Goal: Find specific page/section: Find specific page/section

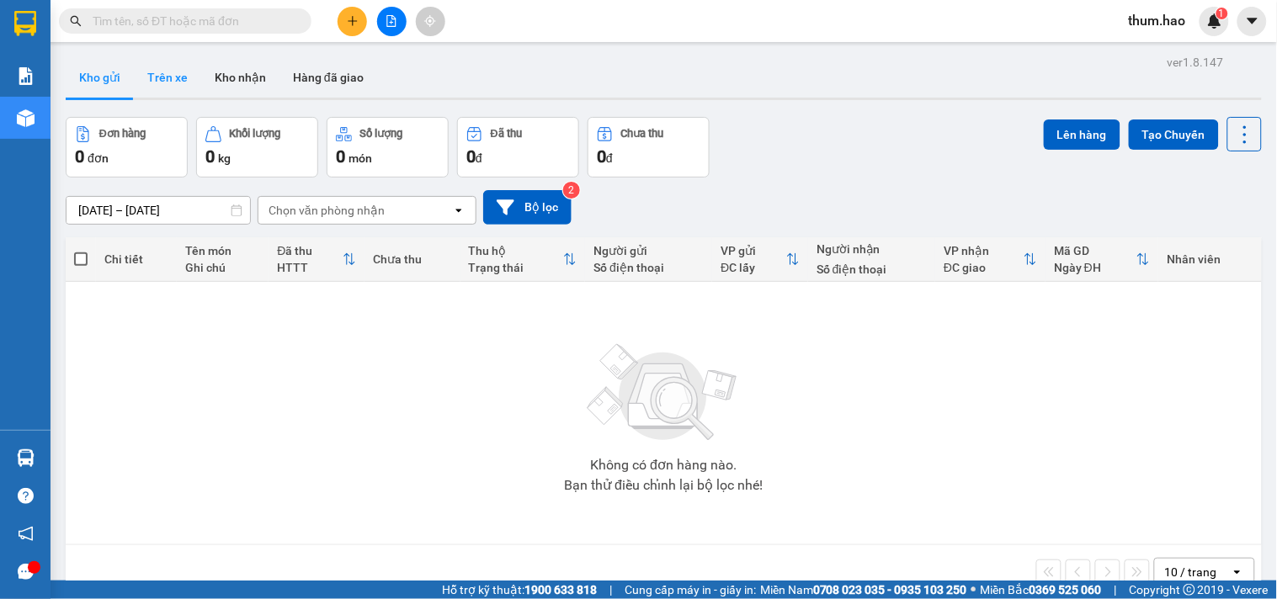
click at [155, 86] on button "Trên xe" at bounding box center [167, 77] width 67 height 40
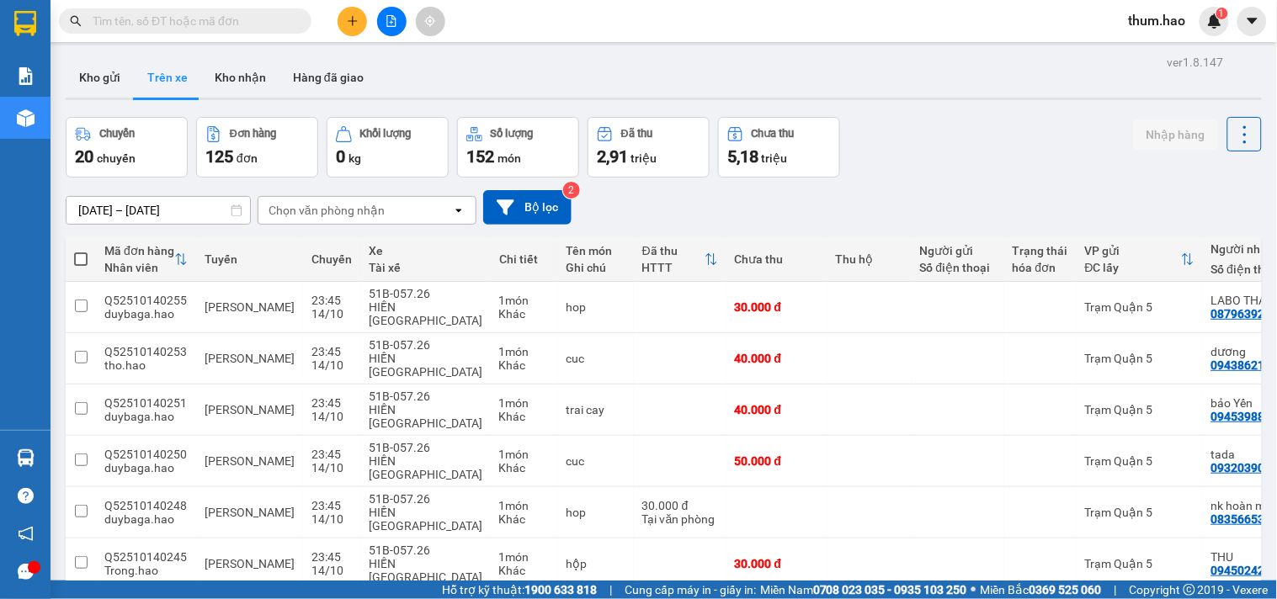
click at [343, 219] on div "Chọn văn phòng nhận" at bounding box center [326, 210] width 116 height 17
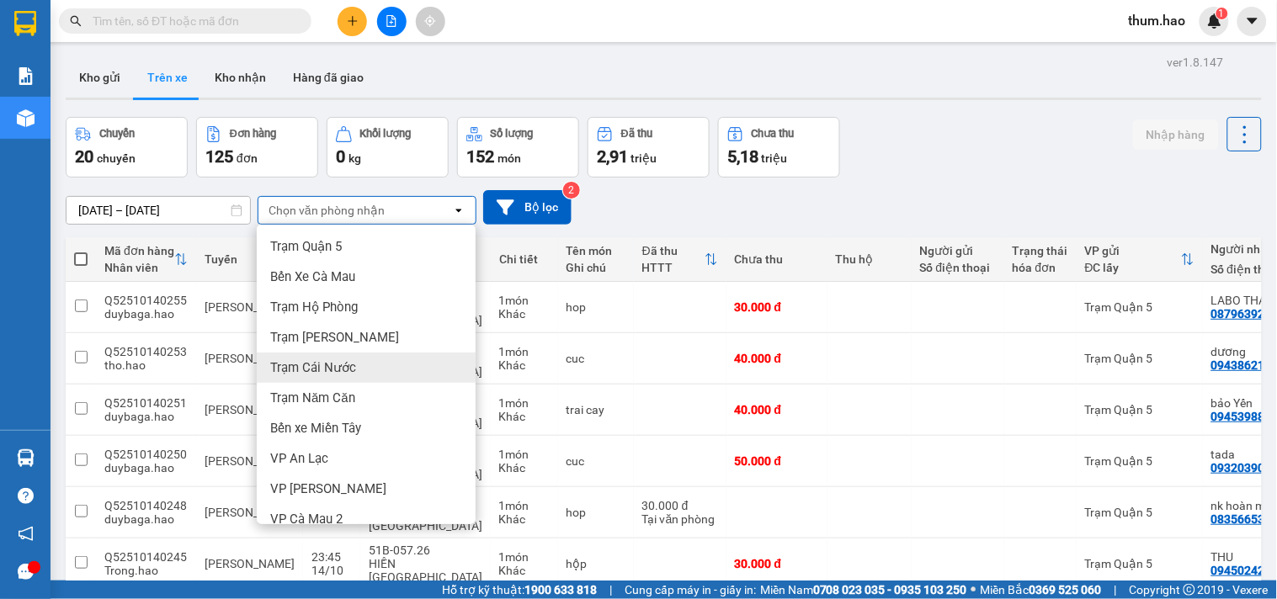
click at [333, 365] on span "Trạm Cái Nước" at bounding box center [313, 367] width 86 height 17
